Goal: Task Accomplishment & Management: Use online tool/utility

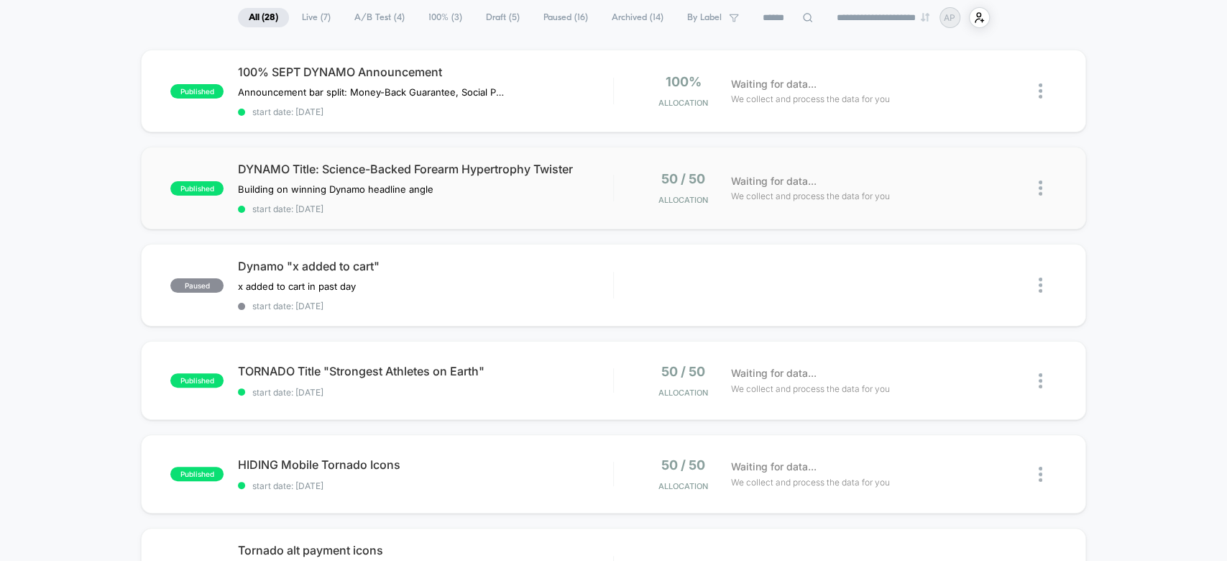
scroll to position [109, 0]
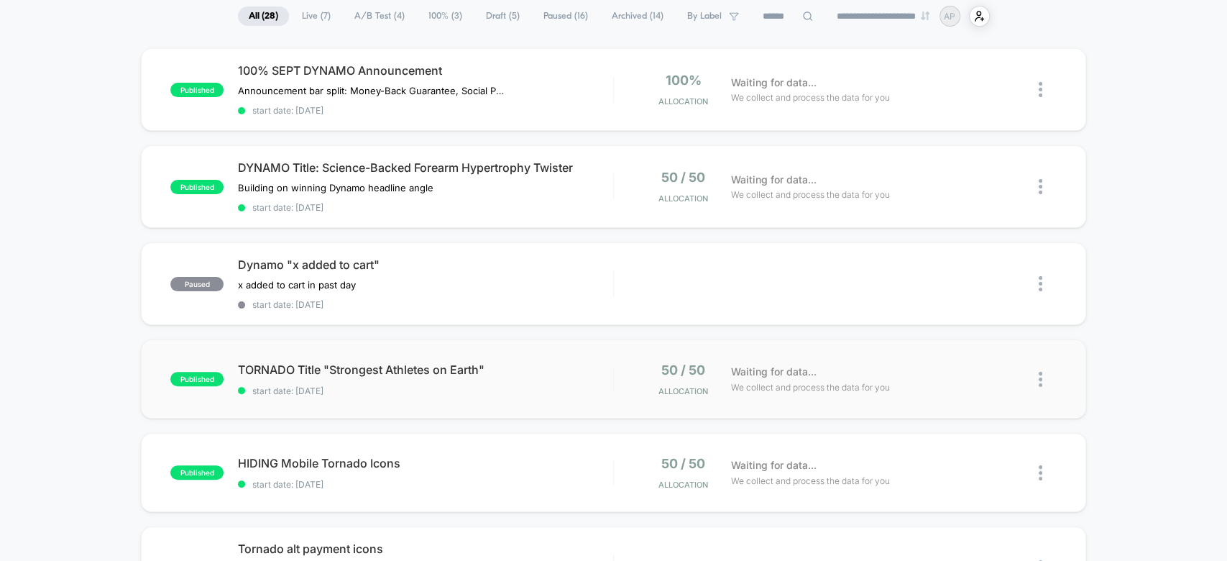
click at [693, 349] on div "published TORNADO Title "Strongest Athletes on Earth" start date: [DATE] 50 / 5…" at bounding box center [613, 378] width 944 height 79
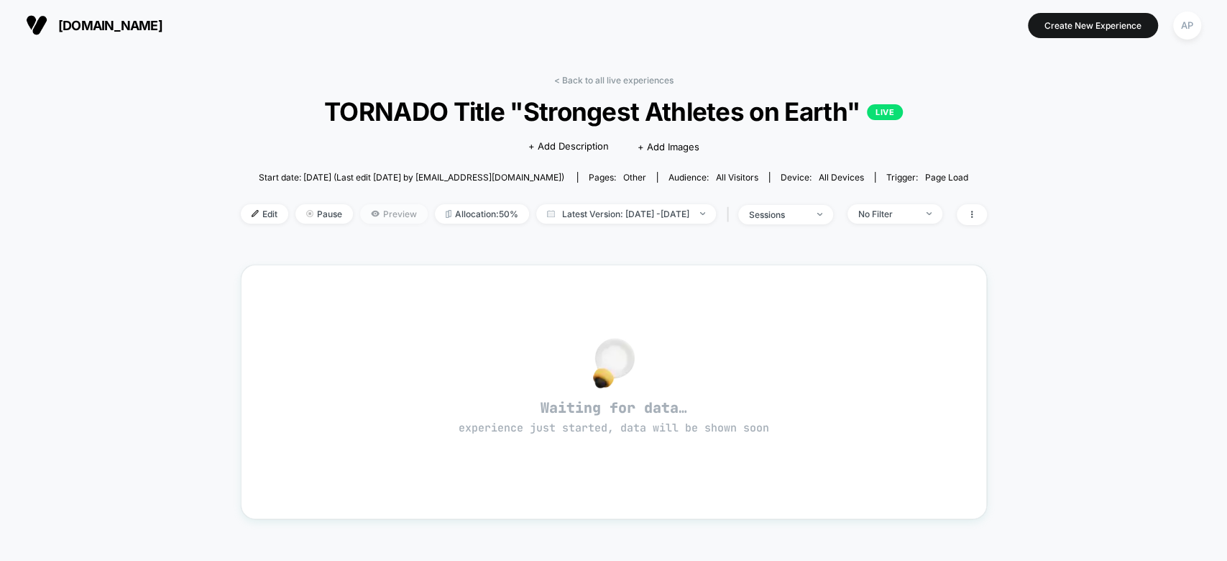
click at [360, 209] on span "Preview" at bounding box center [394, 213] width 68 height 19
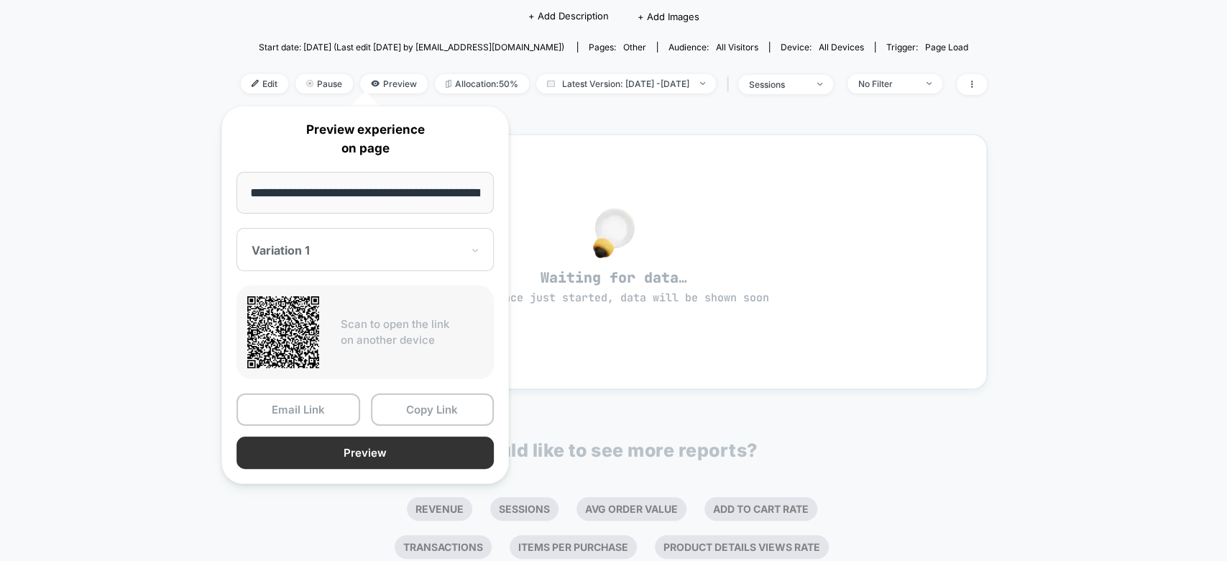
click at [443, 445] on button "Preview" at bounding box center [364, 452] width 257 height 32
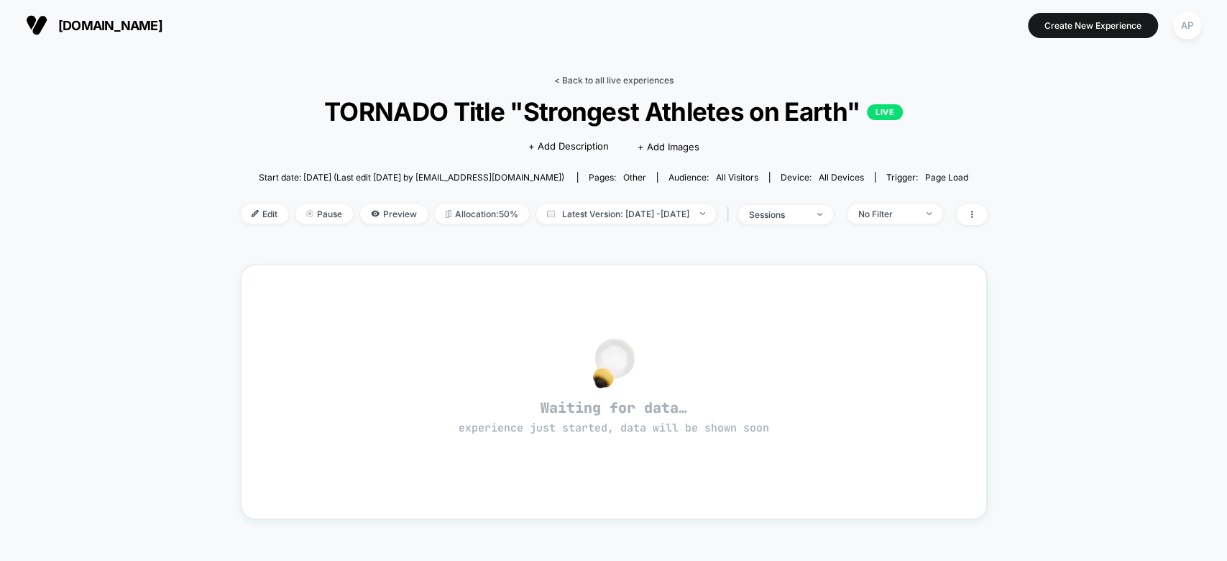
click at [604, 78] on link "< Back to all live experiences" at bounding box center [613, 80] width 119 height 11
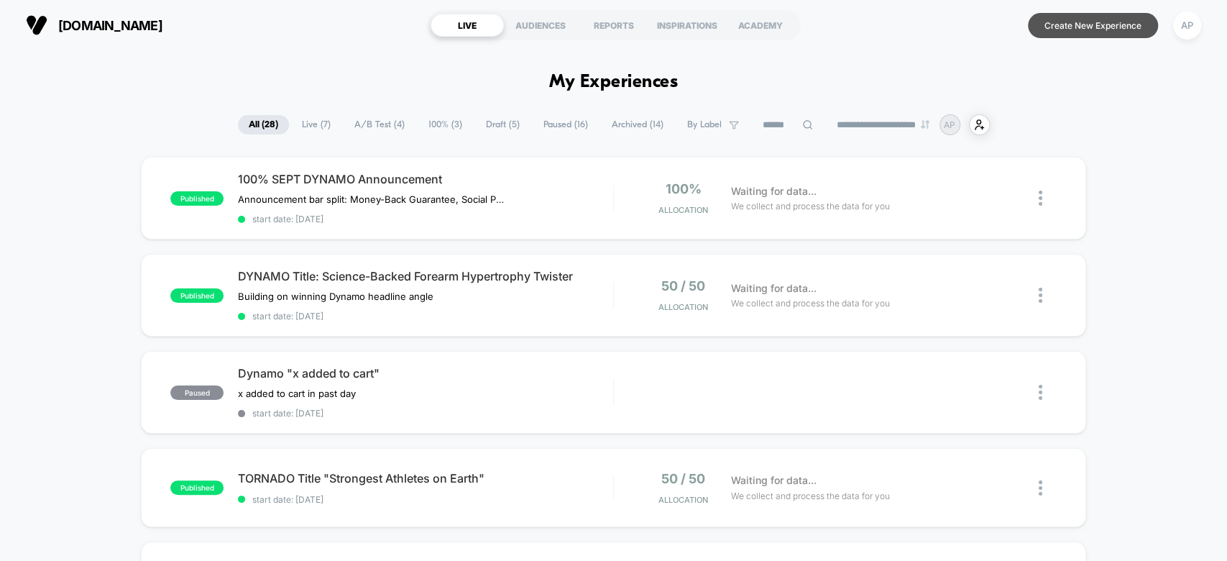
click at [1092, 27] on button "Create New Experience" at bounding box center [1093, 25] width 130 height 25
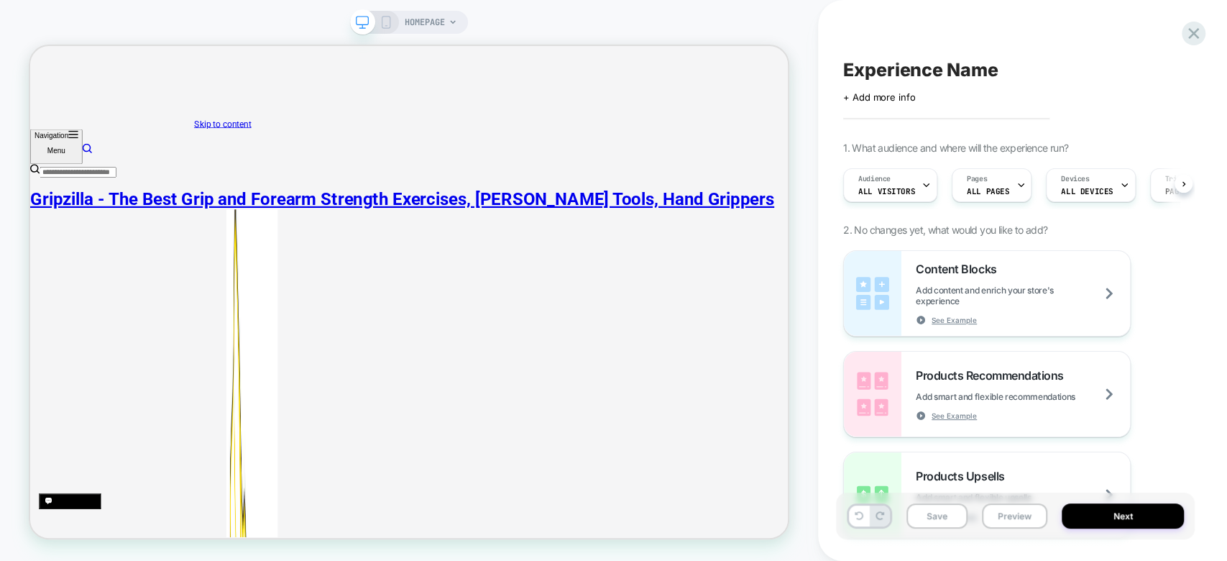
click at [443, 22] on span "HOMEPAGE" at bounding box center [425, 22] width 40 height 23
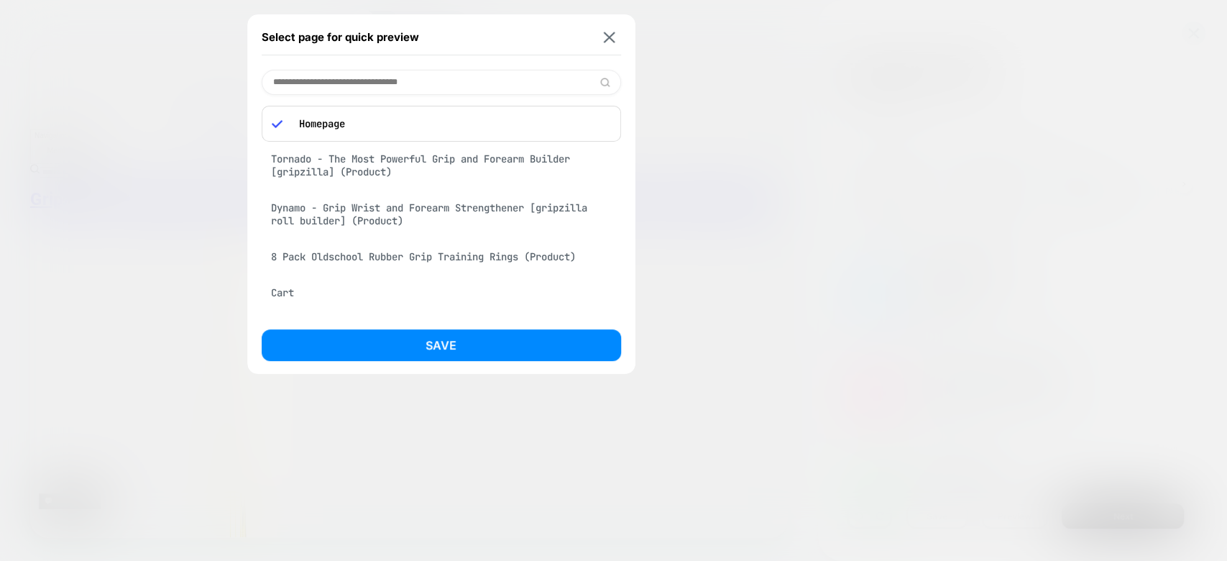
click at [422, 170] on div "Tornado - The Most Powerful Grip and Forearm Builder [gripzilla] (Product)" at bounding box center [441, 165] width 359 height 40
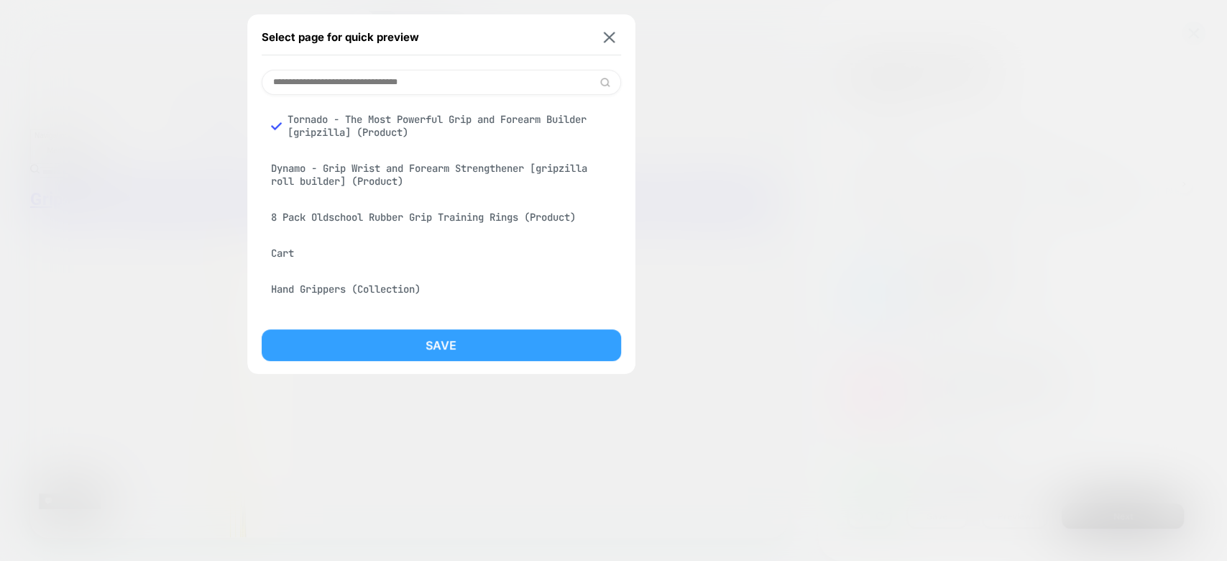
click at [491, 346] on button "Save" at bounding box center [441, 345] width 359 height 32
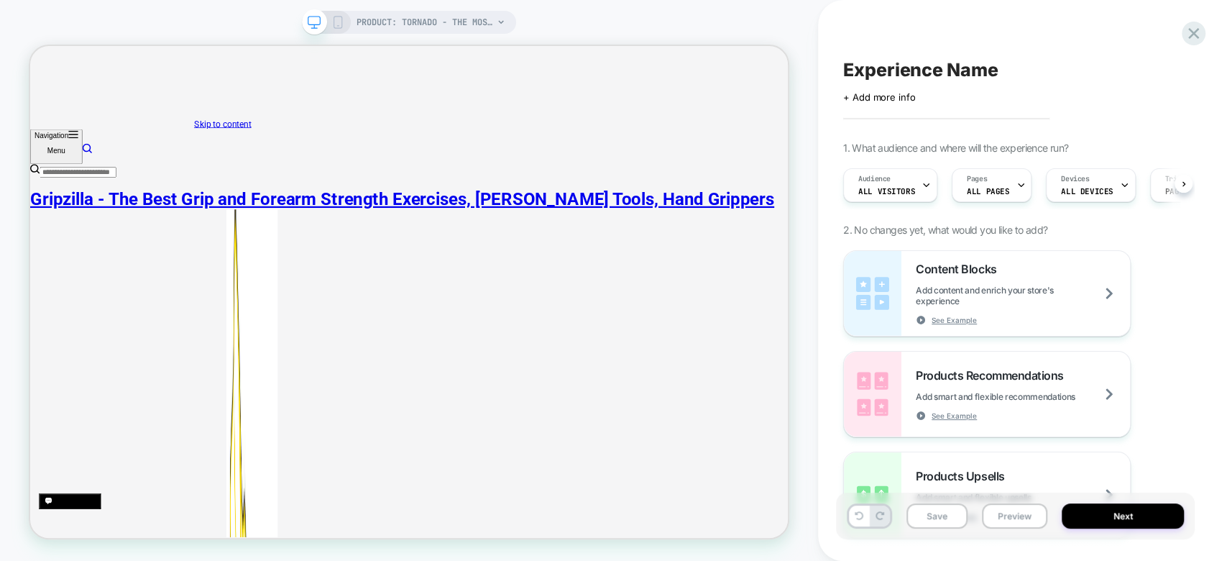
scroll to position [0, 1]
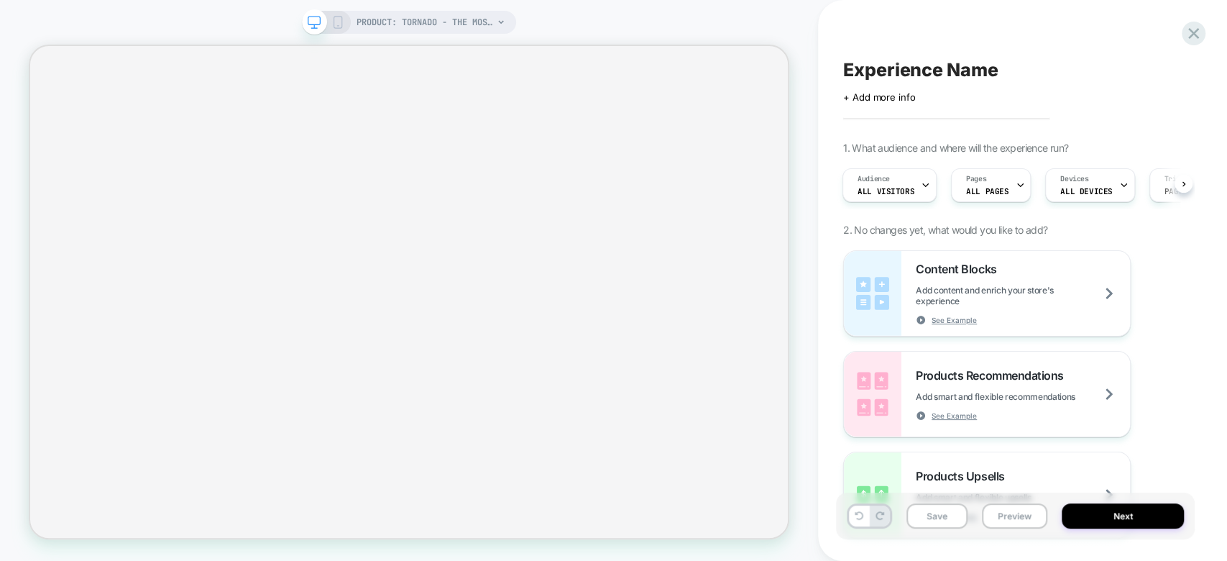
select select "**********"
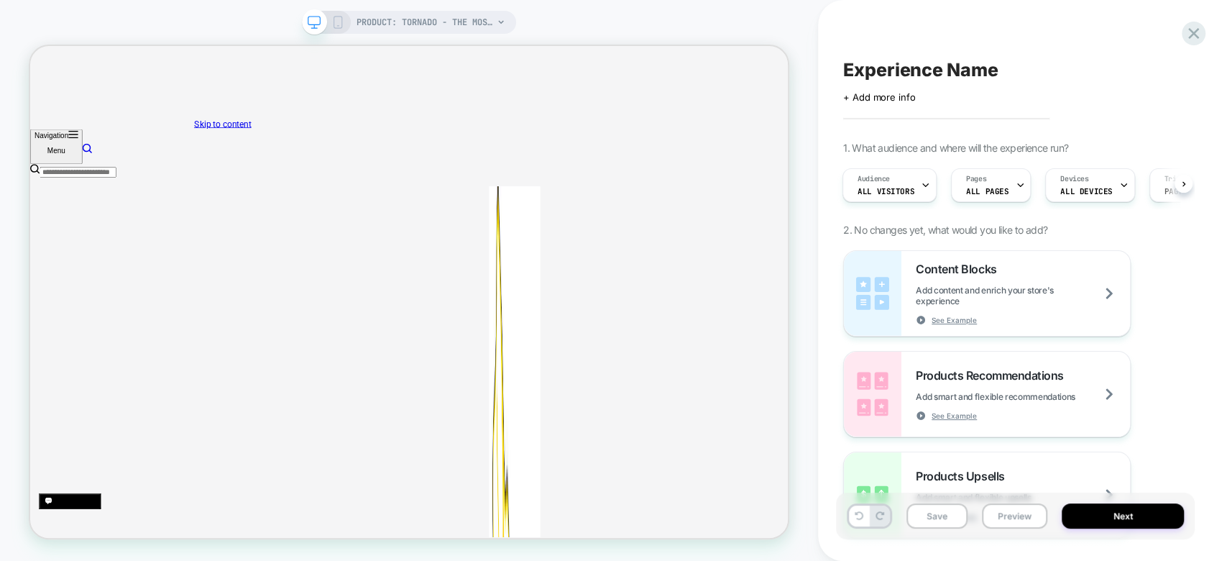
scroll to position [0, 0]
